Goal: Transaction & Acquisition: Purchase product/service

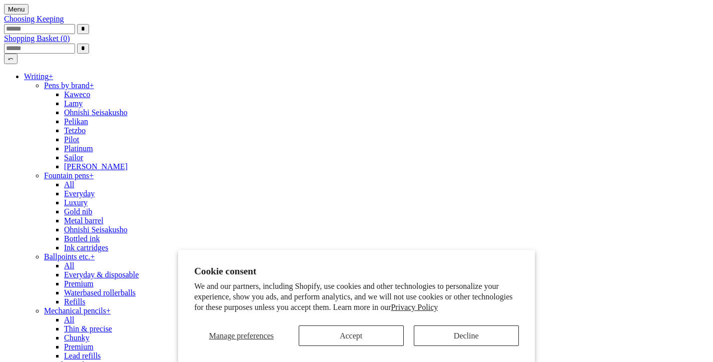
click at [443, 333] on button "Decline" at bounding box center [466, 335] width 105 height 21
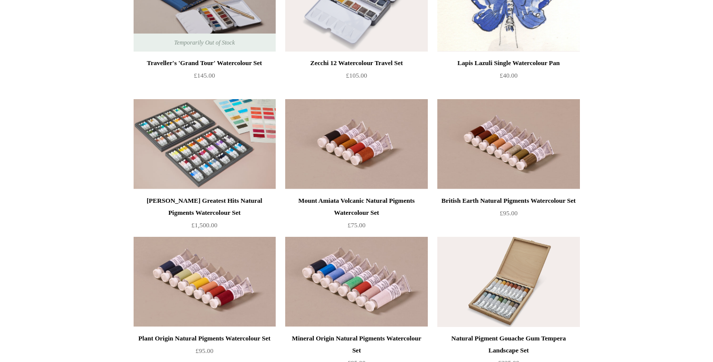
scroll to position [1682, 0]
